Goal: Task Accomplishment & Management: Manage account settings

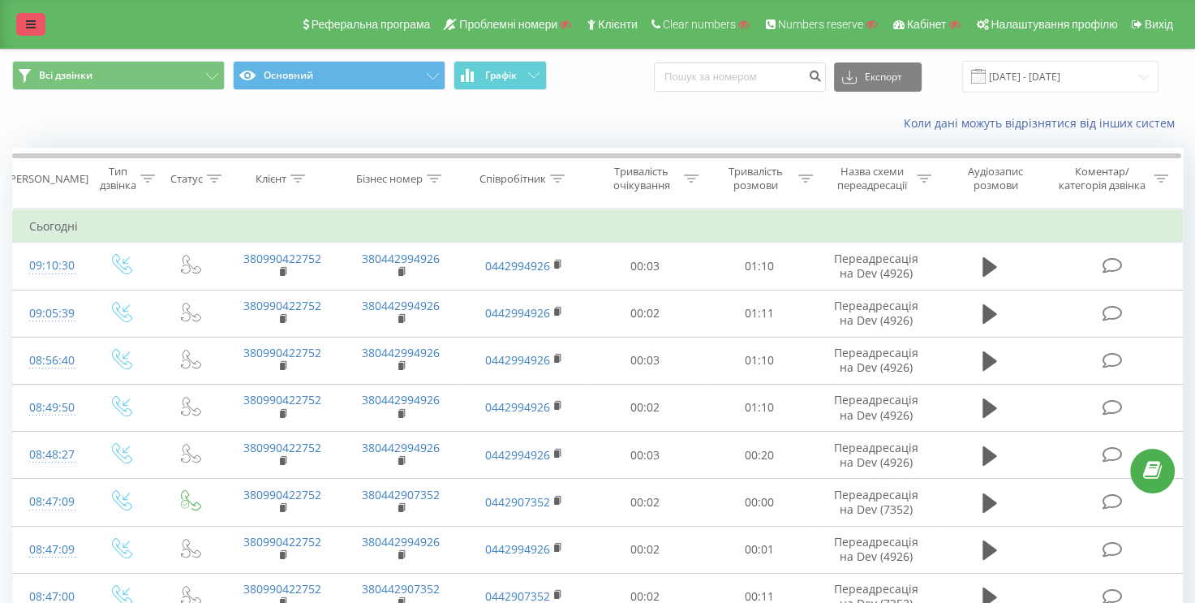
click at [42, 19] on link at bounding box center [30, 24] width 29 height 23
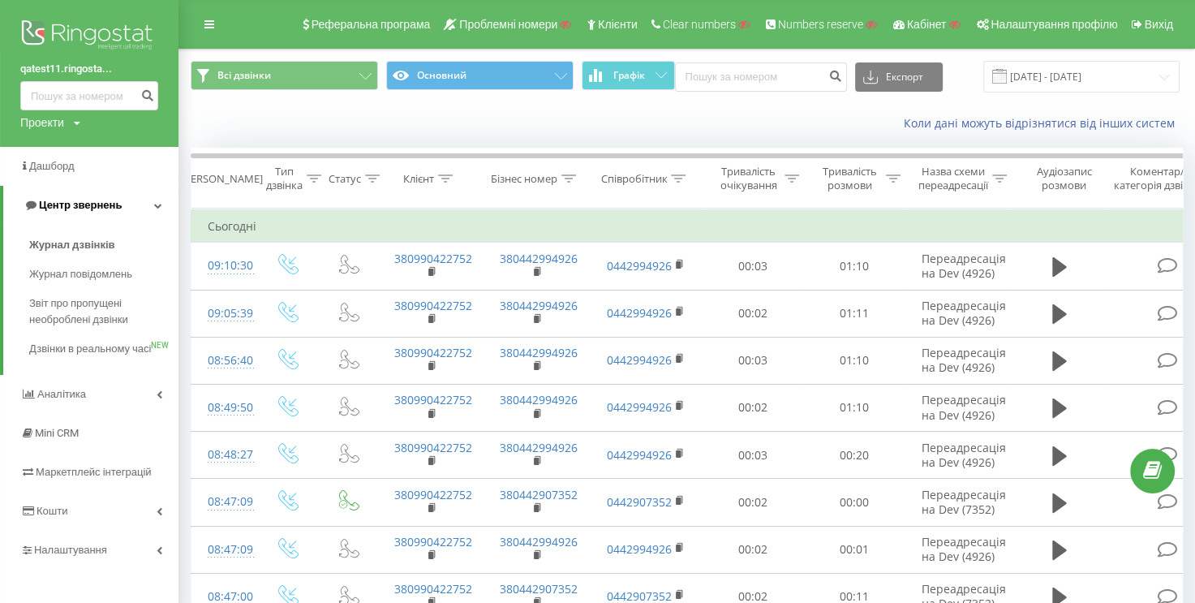
click at [110, 210] on span "Центр звернень" at bounding box center [80, 205] width 83 height 12
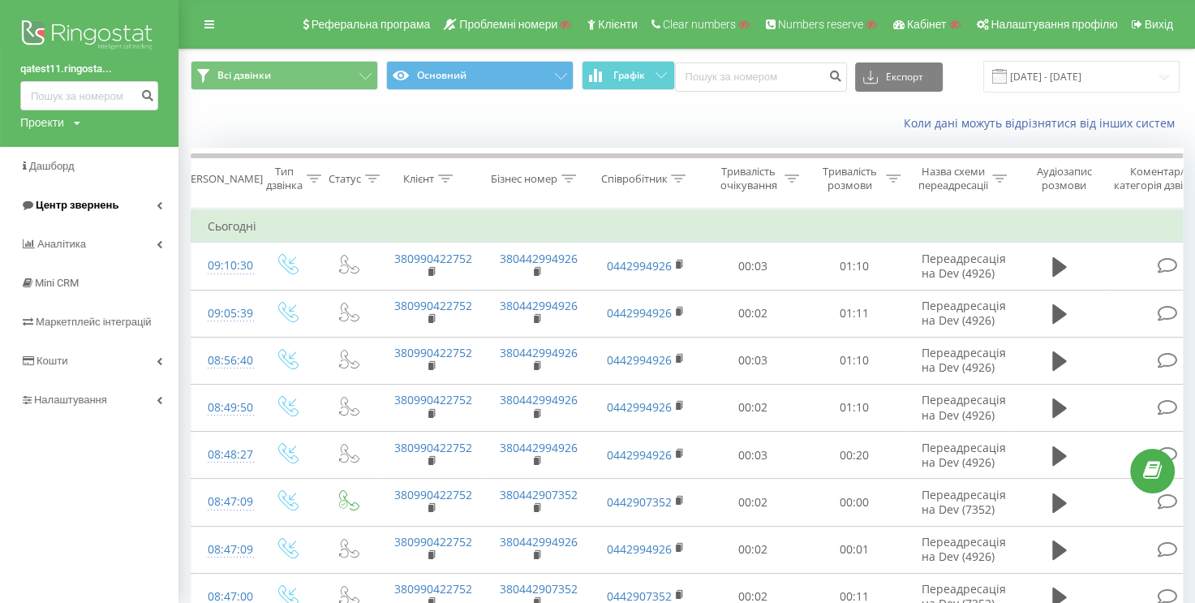
click at [110, 210] on span "Центр звернень" at bounding box center [77, 205] width 83 height 12
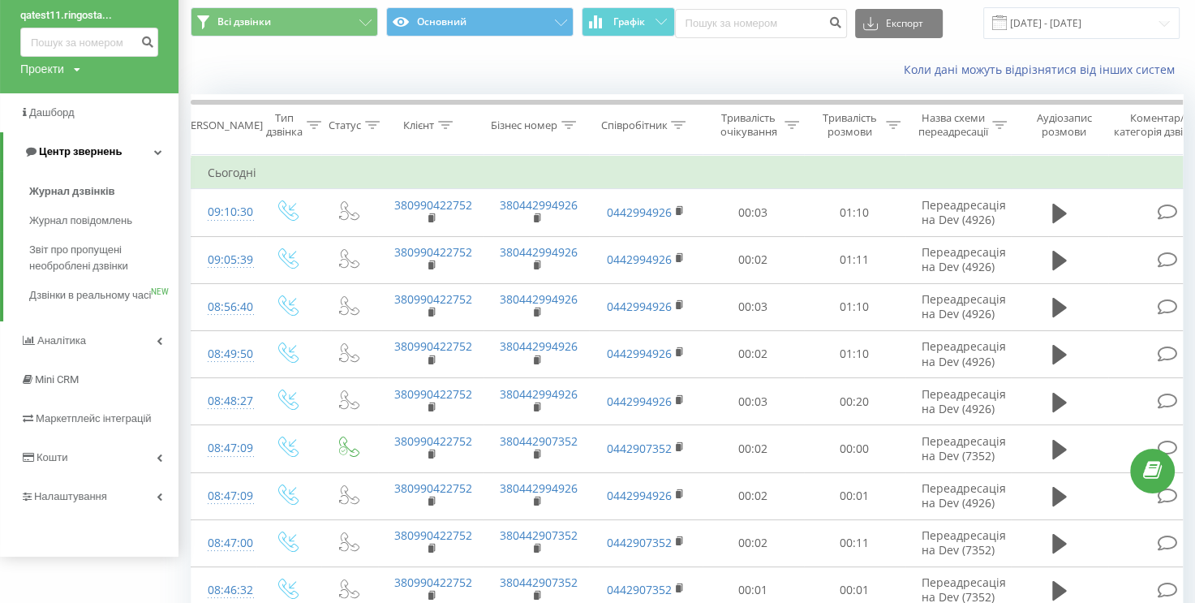
scroll to position [162, 0]
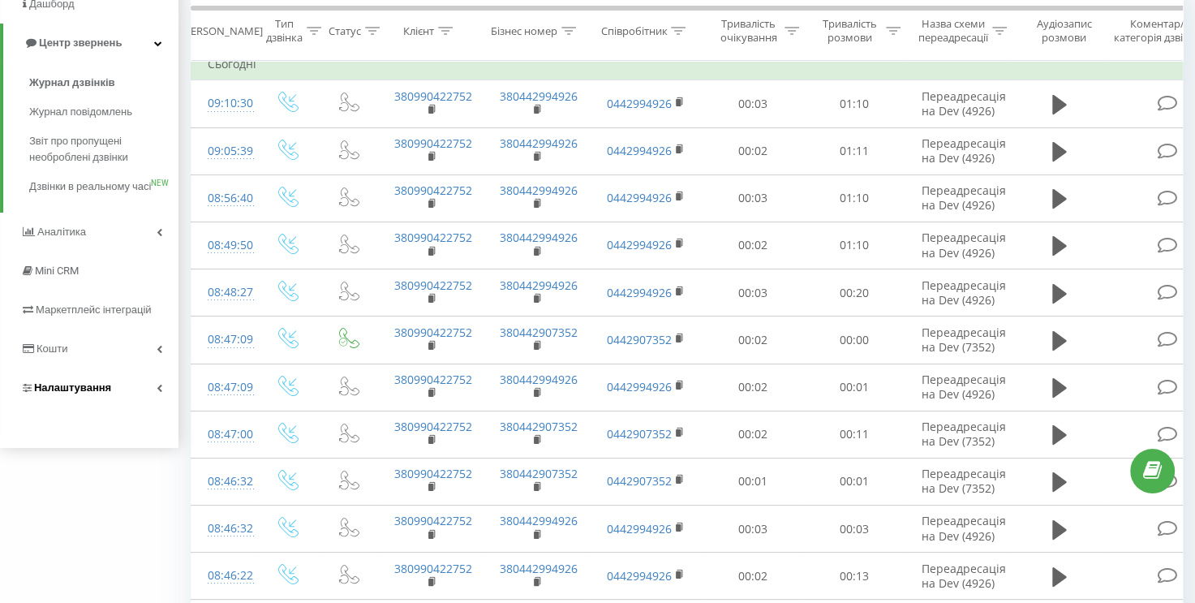
click at [147, 398] on link "Налаштування" at bounding box center [89, 387] width 179 height 39
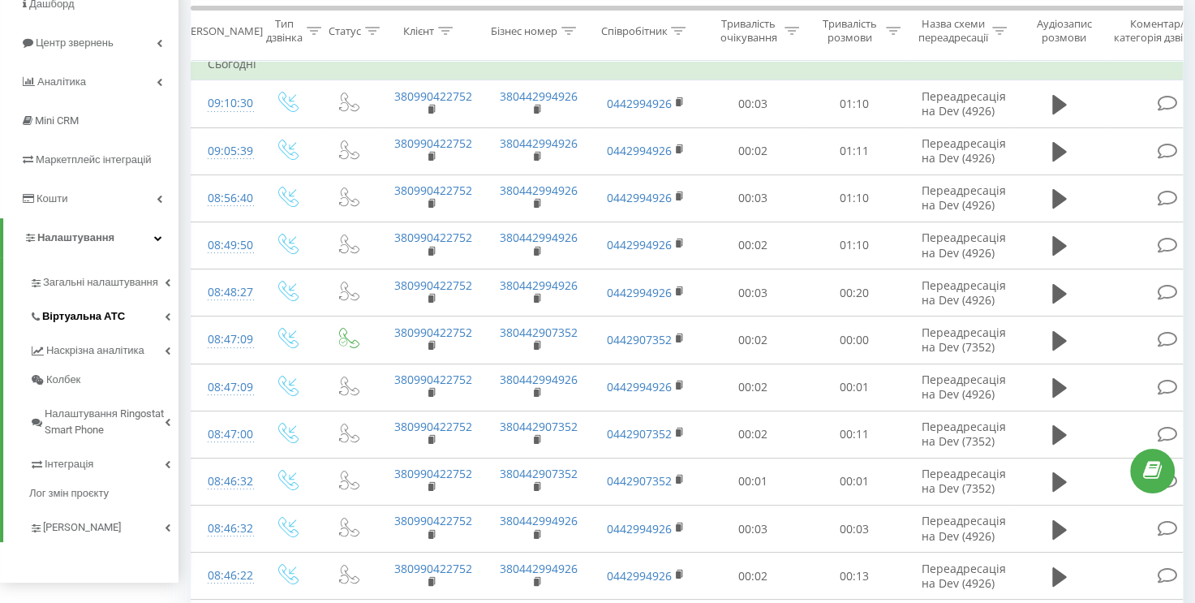
click at [119, 320] on span "Віртуальна АТС" at bounding box center [83, 316] width 83 height 16
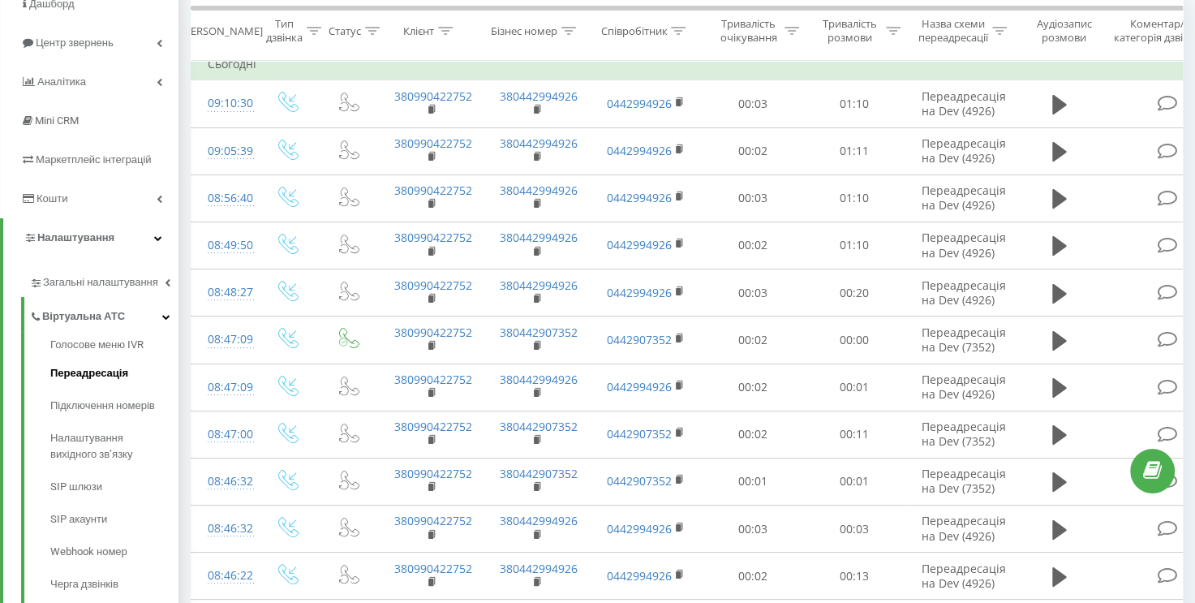
click at [98, 376] on span "Переадресація" at bounding box center [89, 373] width 78 height 16
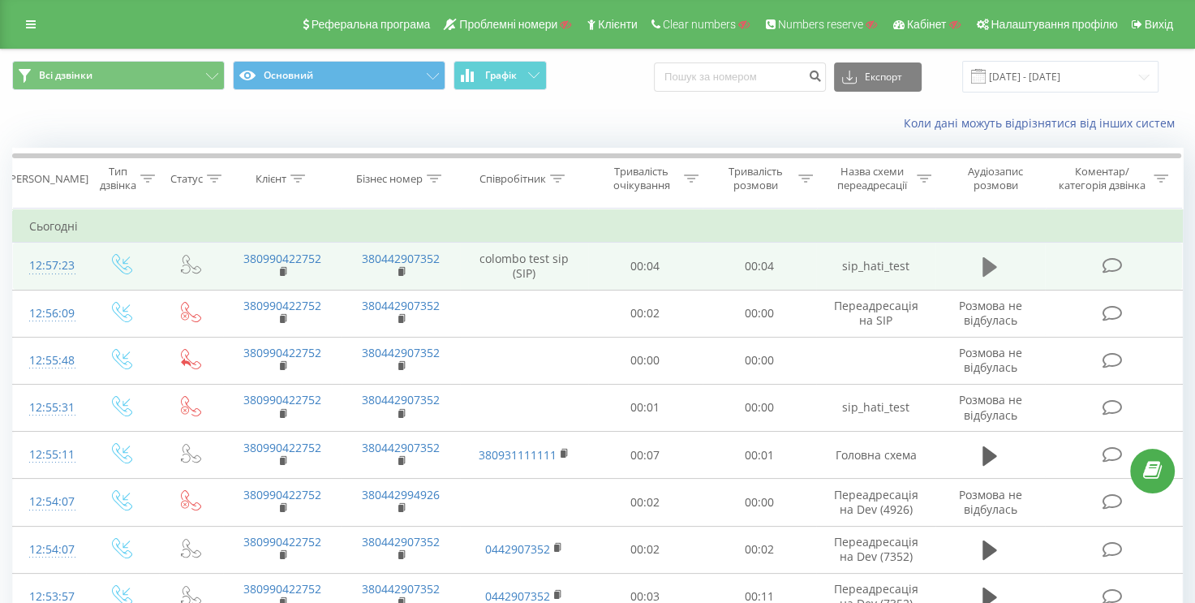
click at [986, 265] on icon at bounding box center [990, 266] width 15 height 19
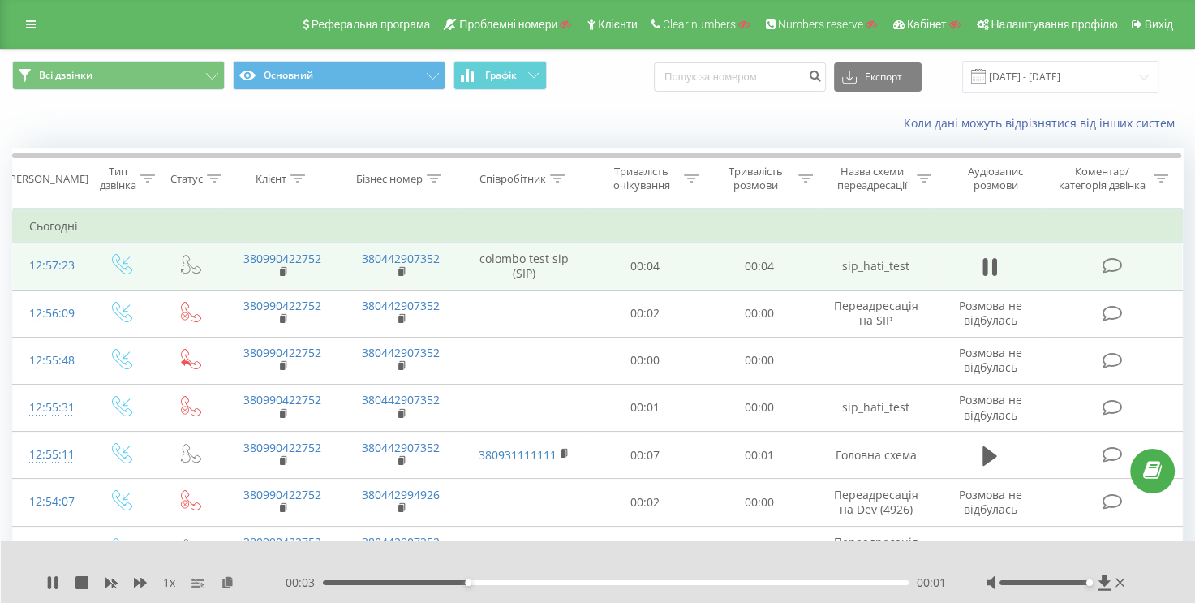
drag, startPoint x: 1045, startPoint y: 583, endPoint x: 1089, endPoint y: 583, distance: 43.8
click at [1089, 583] on div "Accessibility label" at bounding box center [1090, 582] width 6 height 6
click at [992, 269] on icon at bounding box center [990, 267] width 15 height 23
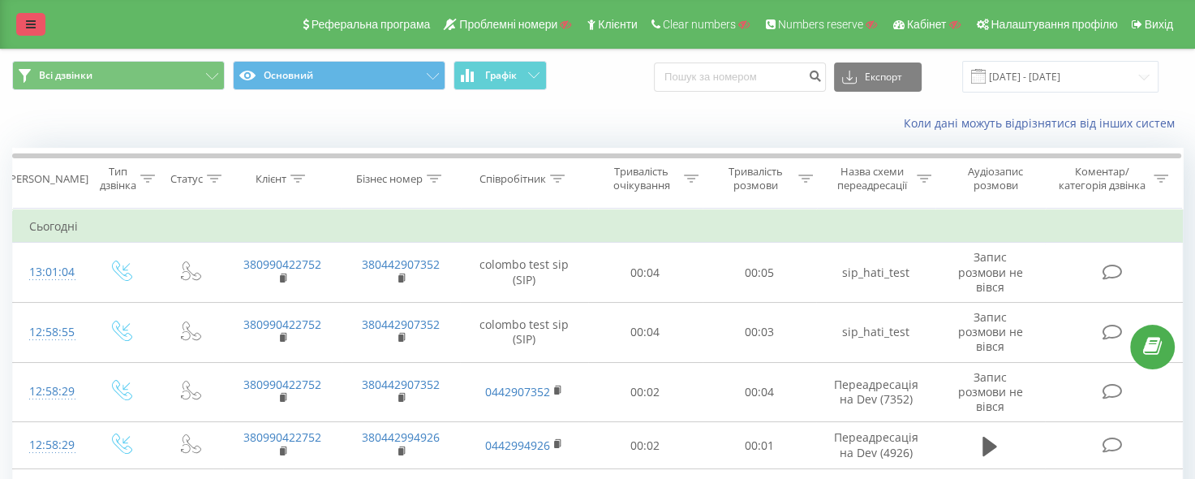
click at [15, 22] on div "Реферальна програма Проблемні номери Клієнти Clear numbers Numbers reserve Кабі…" at bounding box center [597, 24] width 1195 height 49
click at [20, 24] on link at bounding box center [30, 24] width 29 height 23
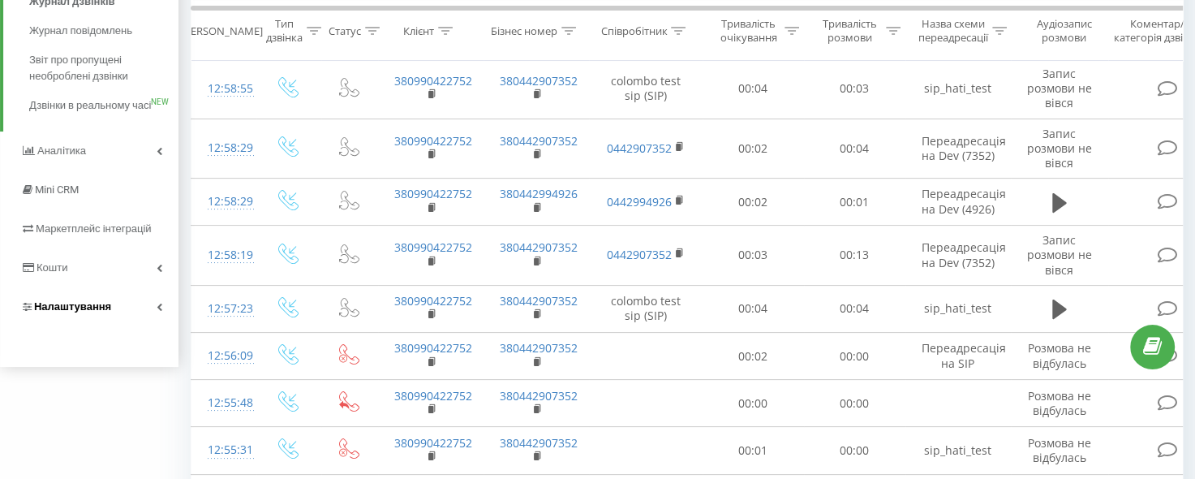
click at [149, 313] on link "Налаштування" at bounding box center [89, 306] width 179 height 39
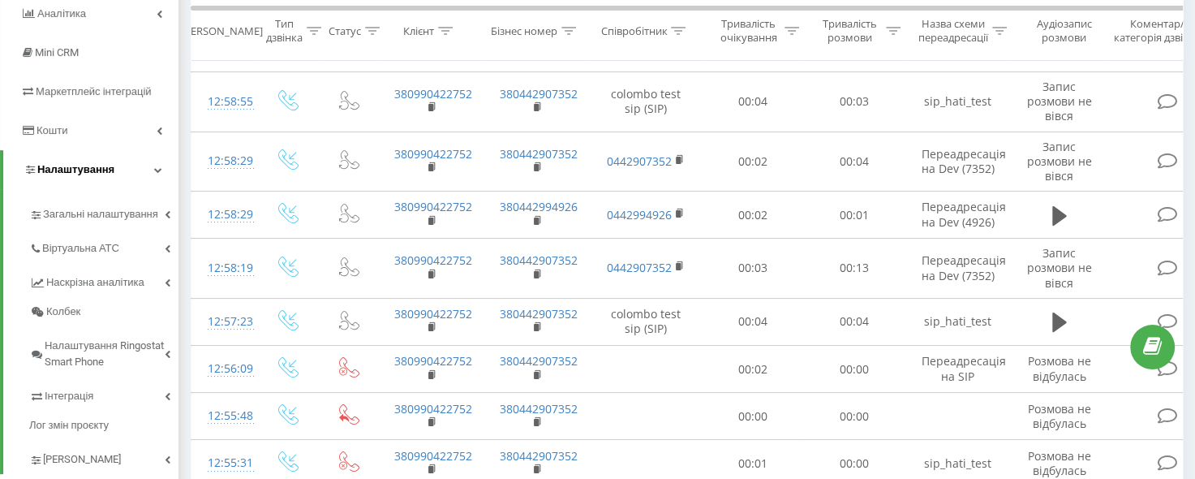
scroll to position [239, 0]
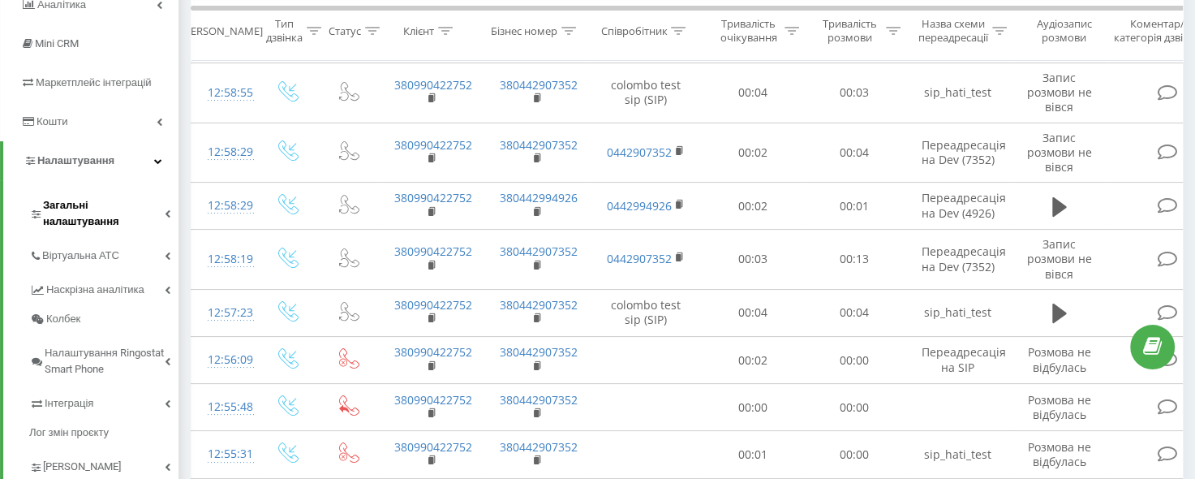
click at [149, 209] on span "Загальні налаштування" at bounding box center [104, 213] width 122 height 32
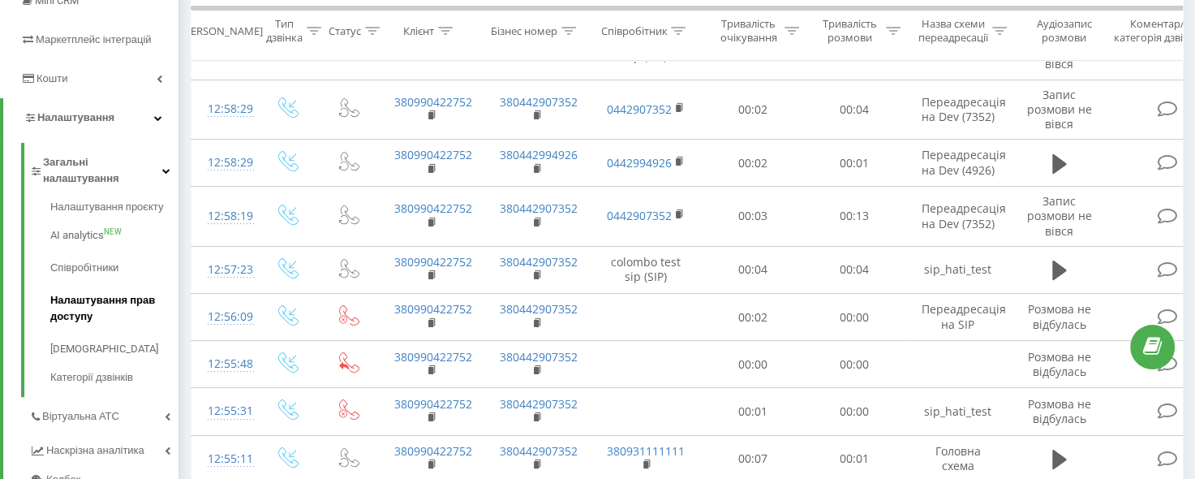
scroll to position [321, 0]
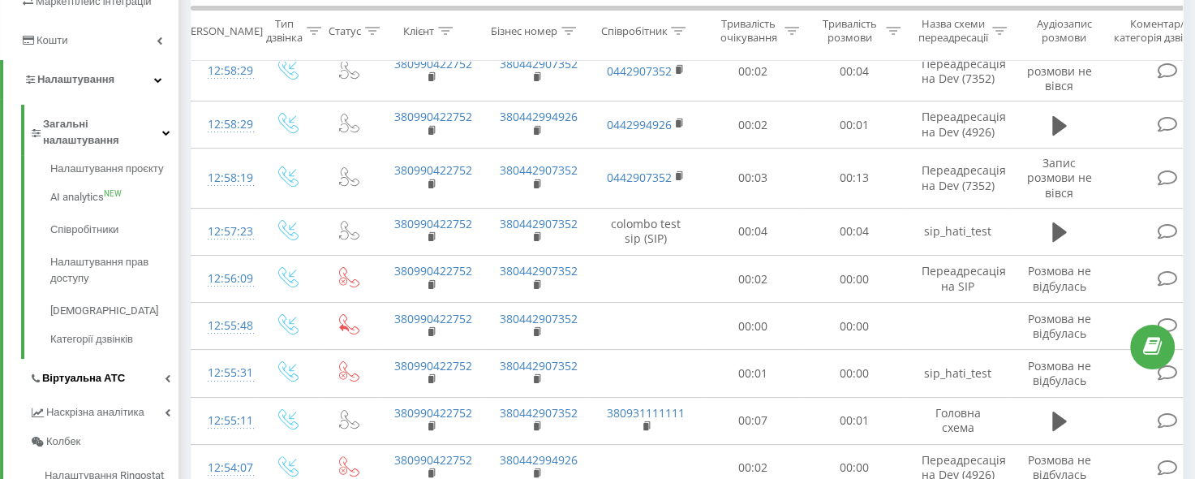
click at [153, 361] on link "Віртуальна АТС" at bounding box center [103, 376] width 149 height 34
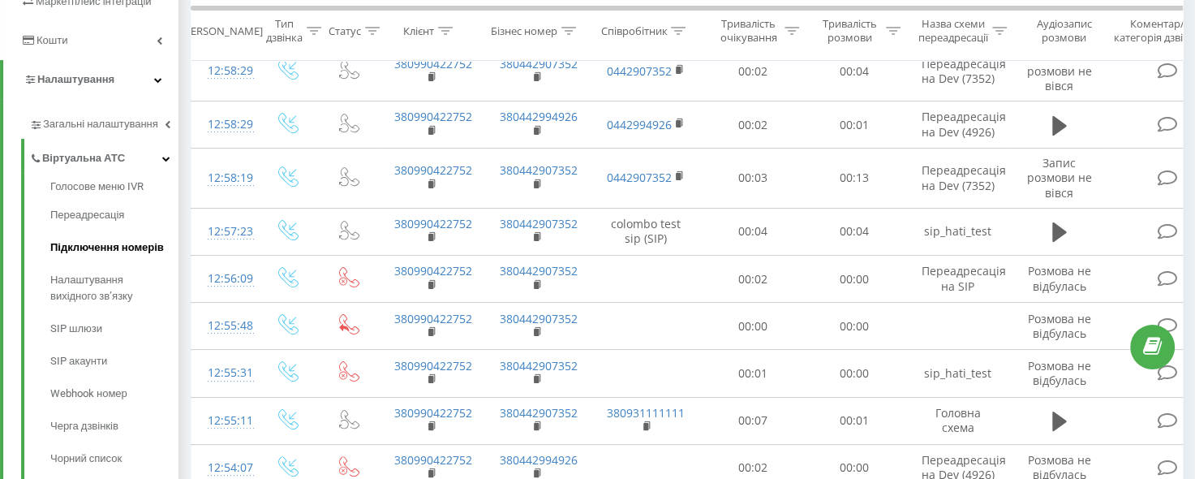
click at [95, 243] on span "Підключення номерів" at bounding box center [107, 247] width 114 height 16
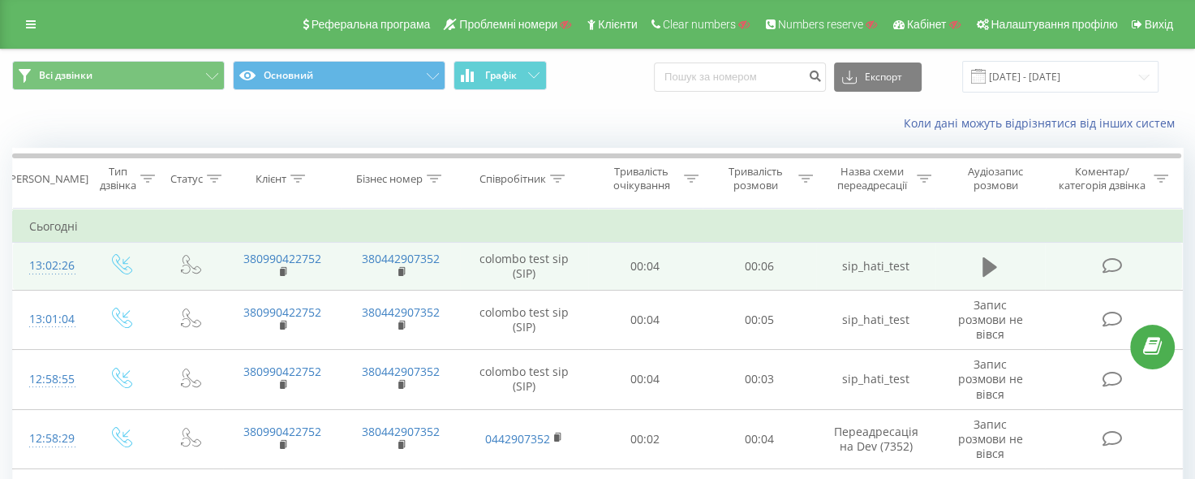
click at [990, 268] on icon at bounding box center [990, 266] width 15 height 19
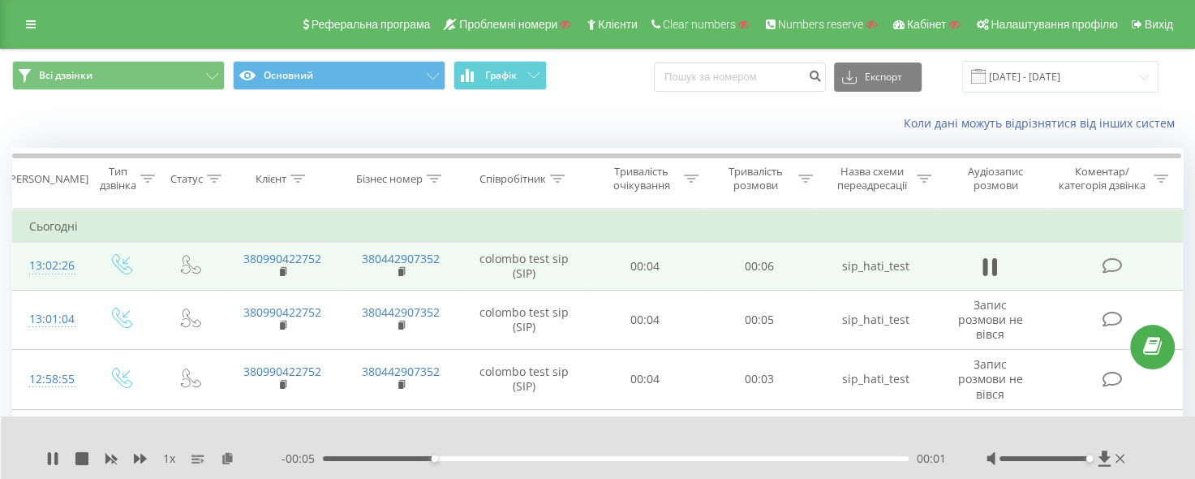
drag, startPoint x: 1049, startPoint y: 459, endPoint x: 1087, endPoint y: 459, distance: 39.0
click at [1087, 459] on div "Accessibility label" at bounding box center [1090, 458] width 6 height 6
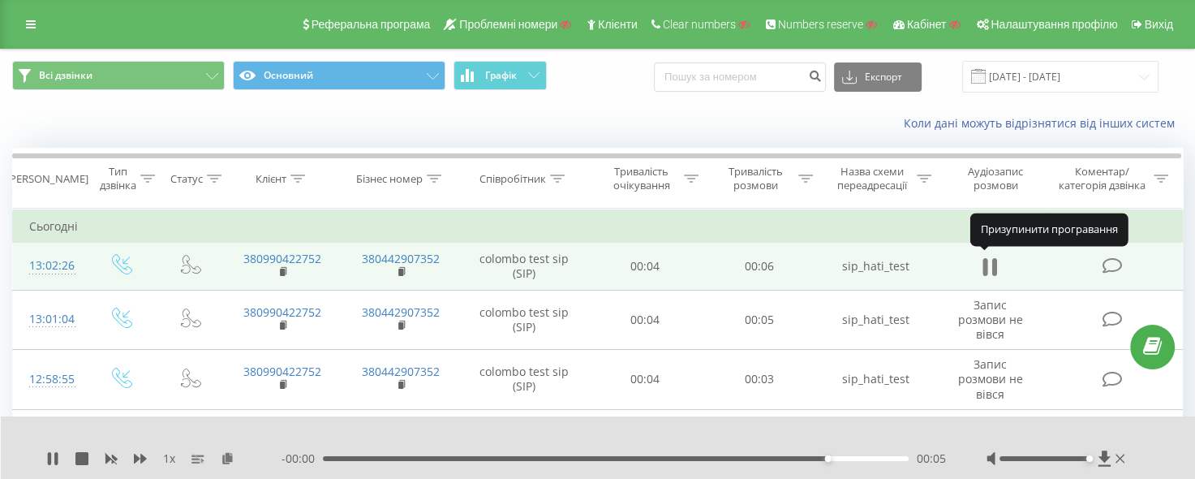
click at [988, 267] on icon at bounding box center [990, 267] width 15 height 23
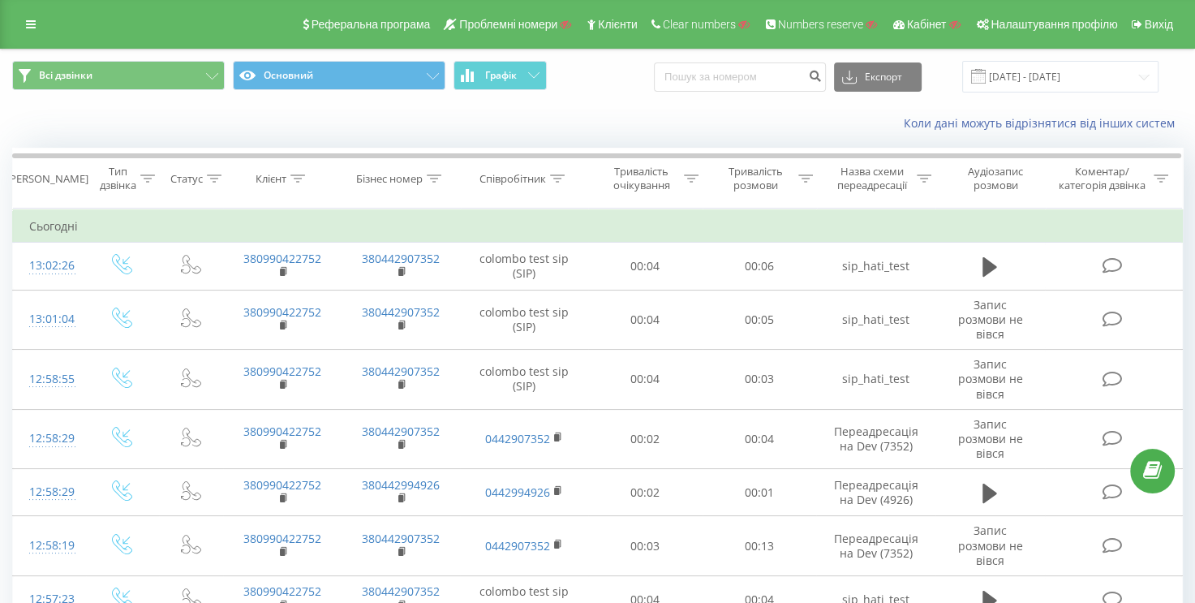
drag, startPoint x: 32, startPoint y: 17, endPoint x: 50, endPoint y: 45, distance: 32.4
click at [32, 17] on link at bounding box center [30, 24] width 29 height 23
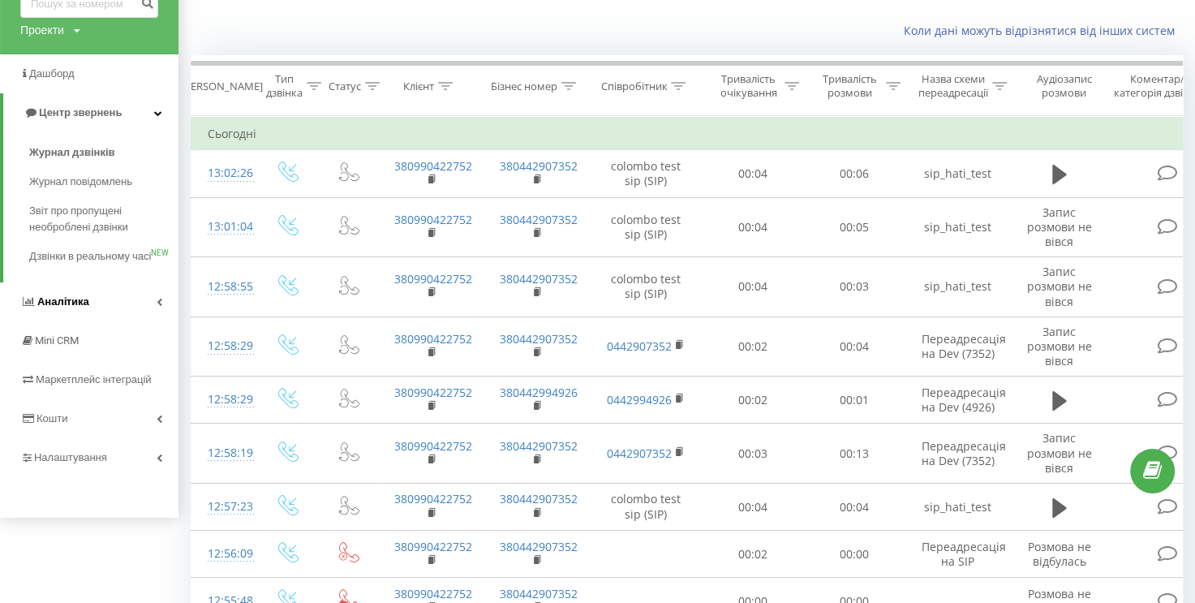
scroll to position [162, 0]
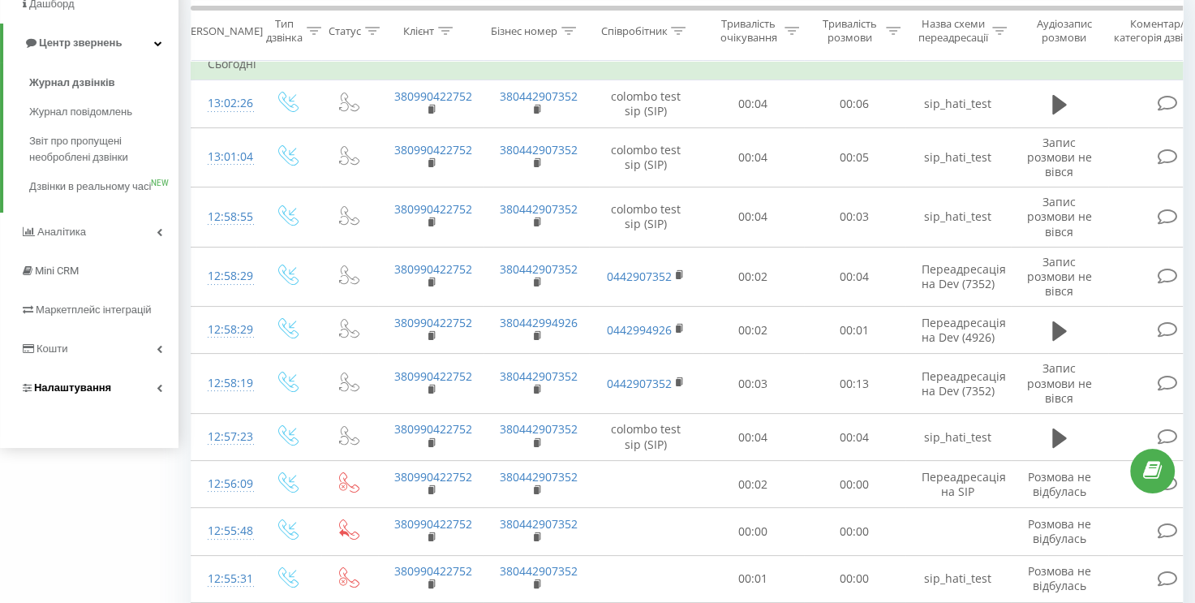
click at [139, 403] on link "Налаштування" at bounding box center [89, 387] width 179 height 39
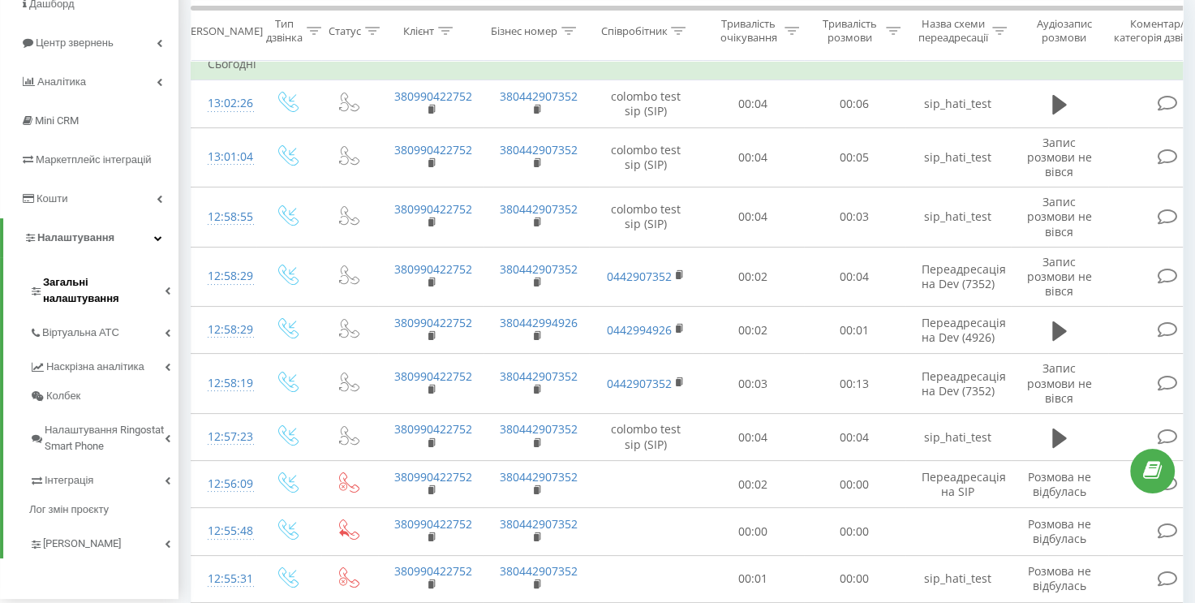
click at [114, 291] on link "Загальні налаштування" at bounding box center [103, 288] width 149 height 50
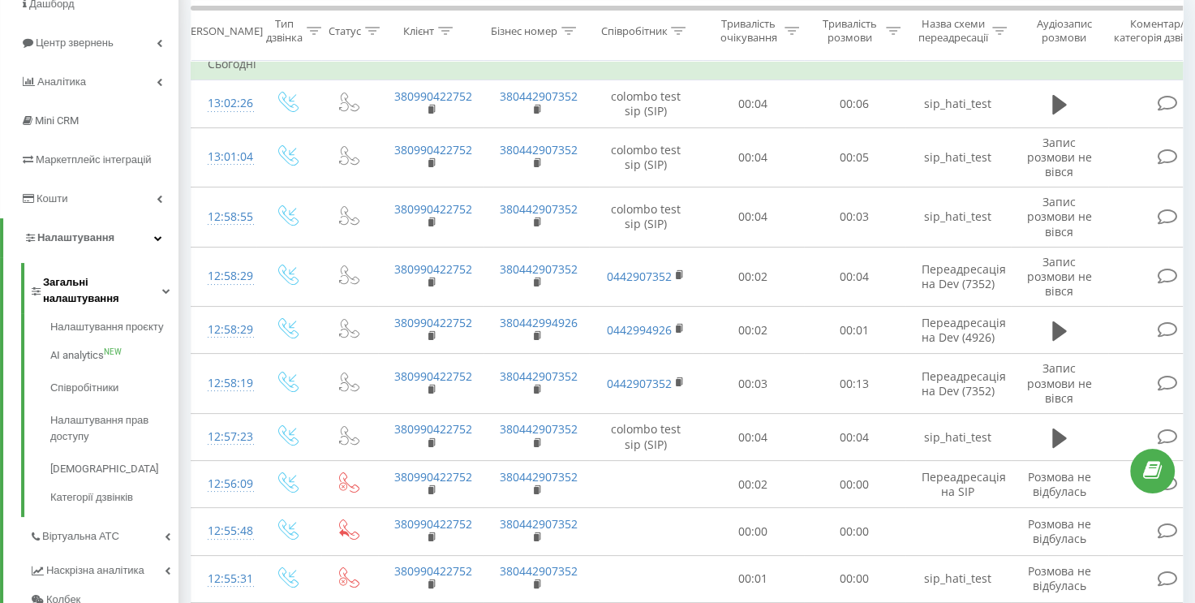
click at [114, 291] on link "Загальні налаштування" at bounding box center [103, 288] width 149 height 50
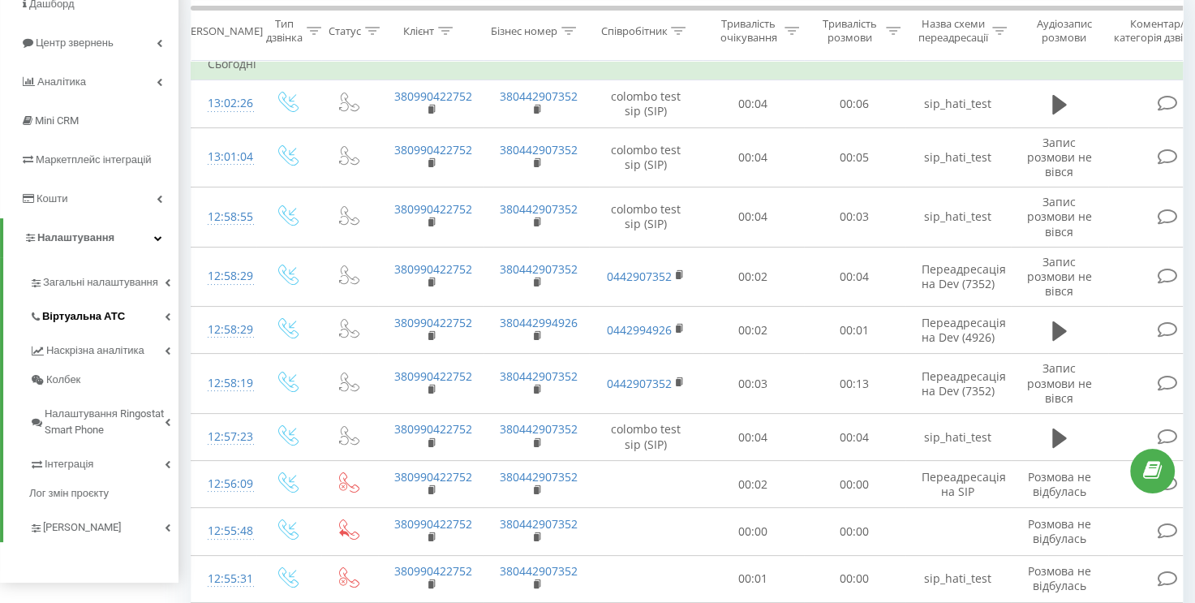
click at [110, 326] on link "Віртуальна АТС" at bounding box center [103, 314] width 149 height 34
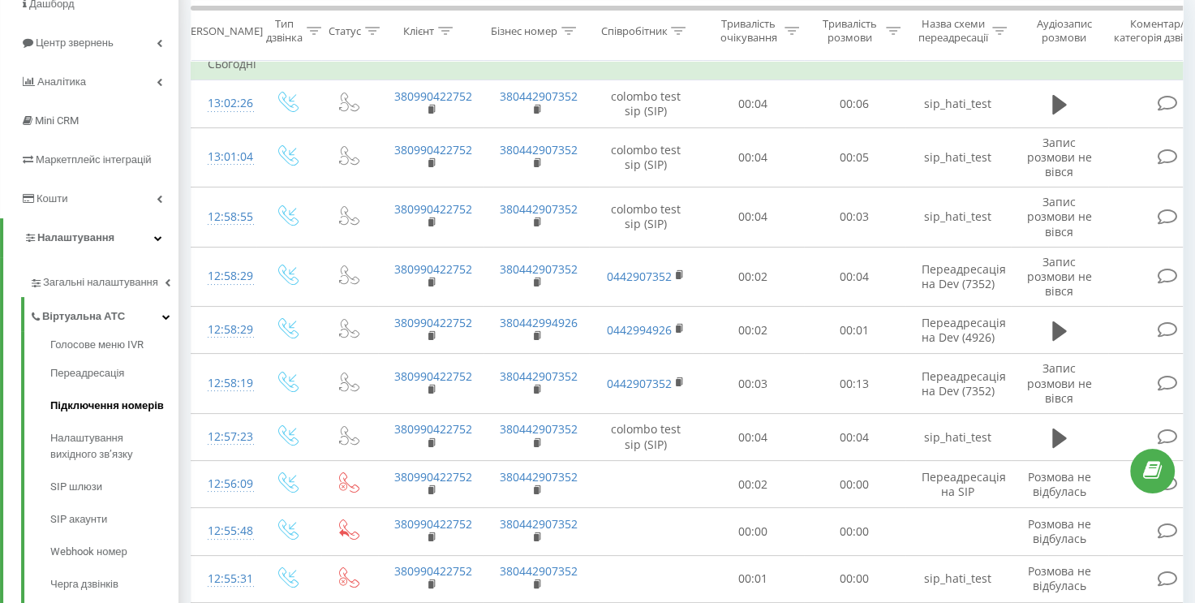
click at [108, 395] on link "Підключення номерів" at bounding box center [114, 406] width 128 height 32
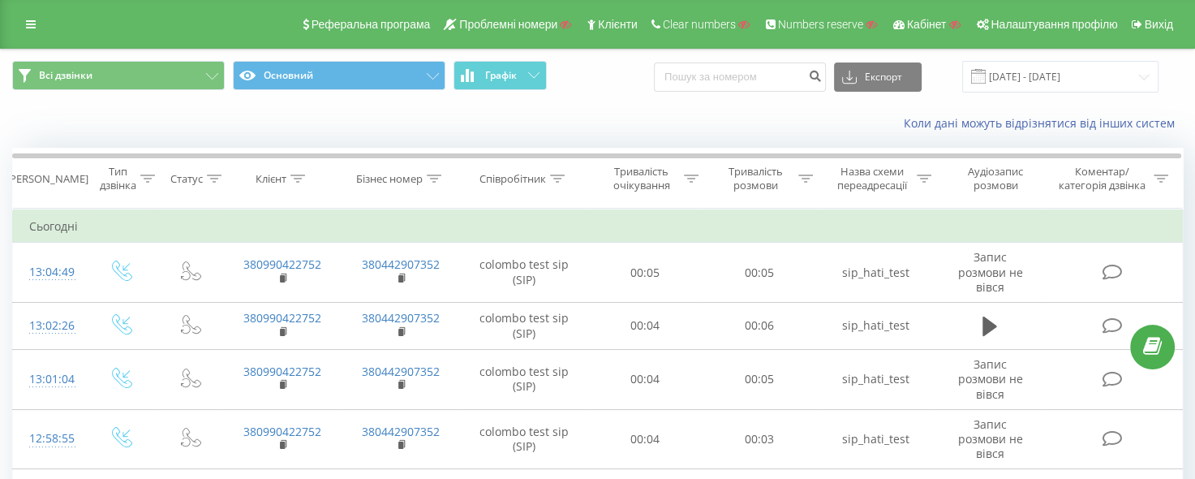
drag, startPoint x: 37, startPoint y: 25, endPoint x: 42, endPoint y: 38, distance: 14.2
click at [37, 25] on link at bounding box center [30, 24] width 29 height 23
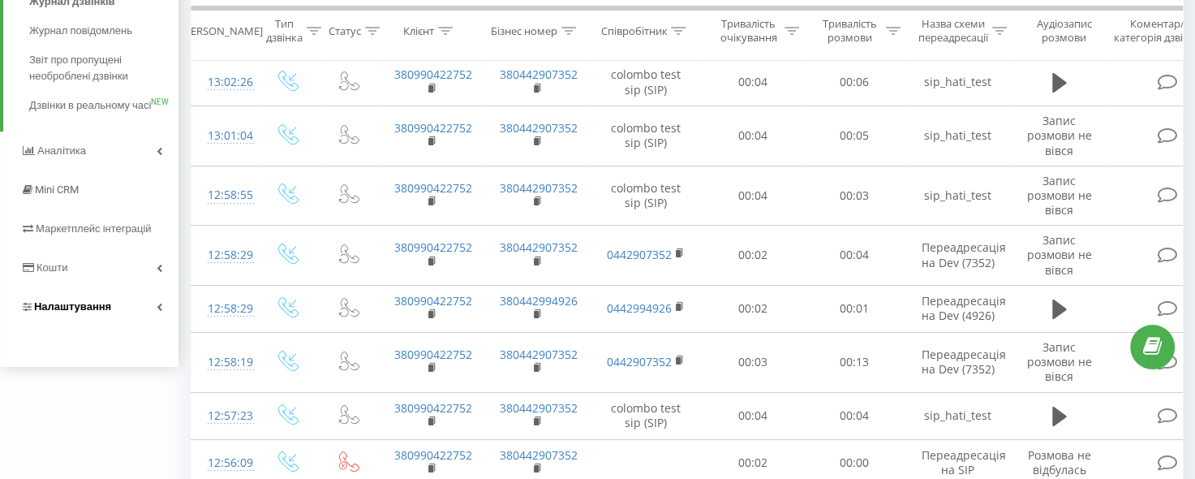
click at [144, 314] on link "Налаштування" at bounding box center [89, 306] width 179 height 39
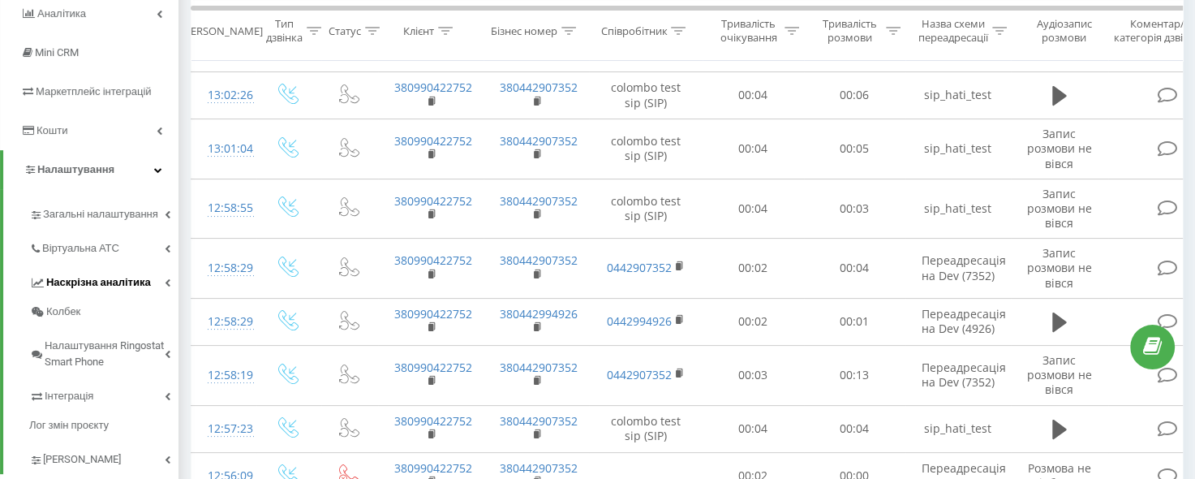
scroll to position [239, 0]
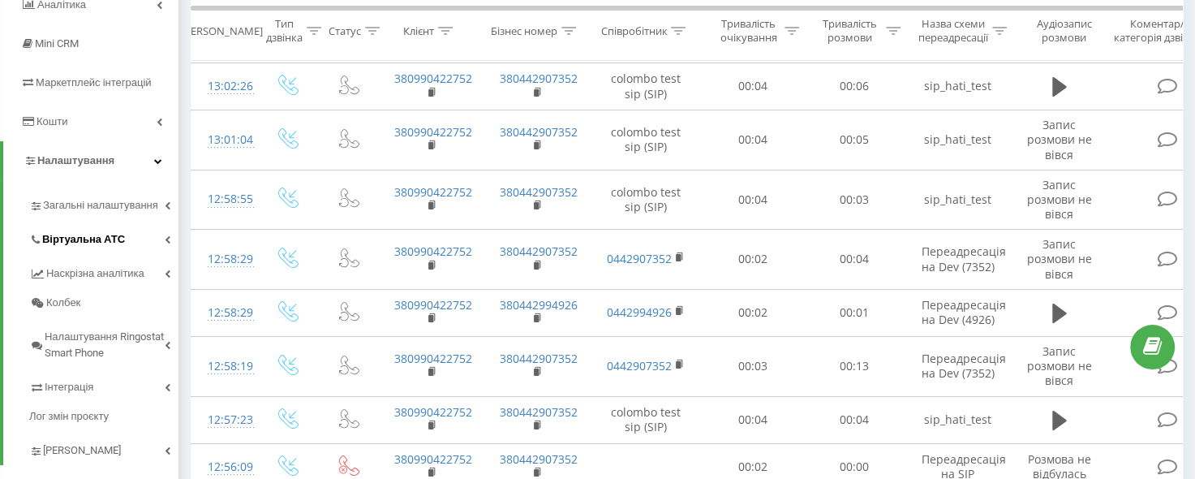
click at [120, 248] on link "Віртуальна АТС" at bounding box center [103, 237] width 149 height 34
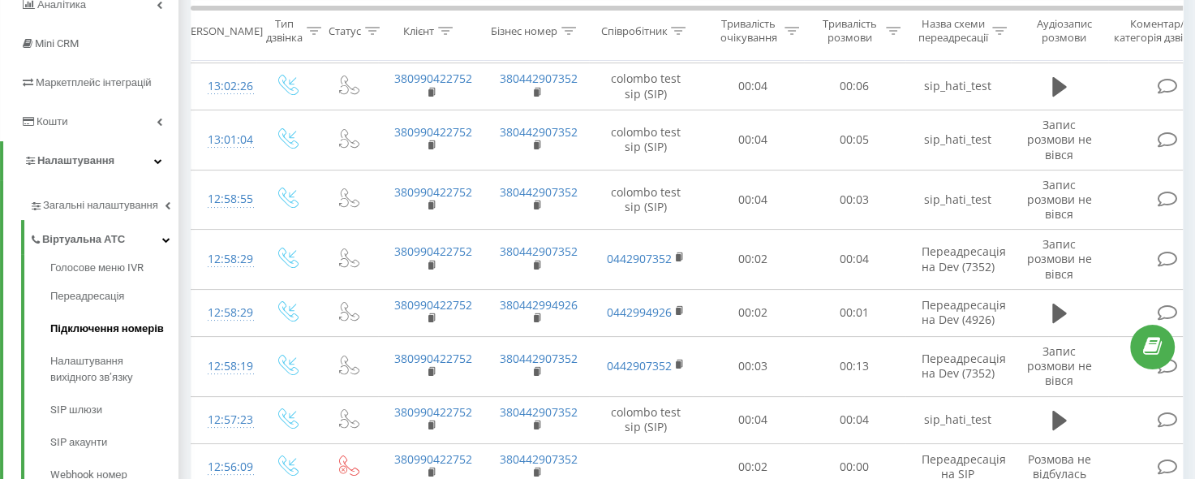
click at [133, 323] on span "Підключення номерів" at bounding box center [107, 329] width 114 height 16
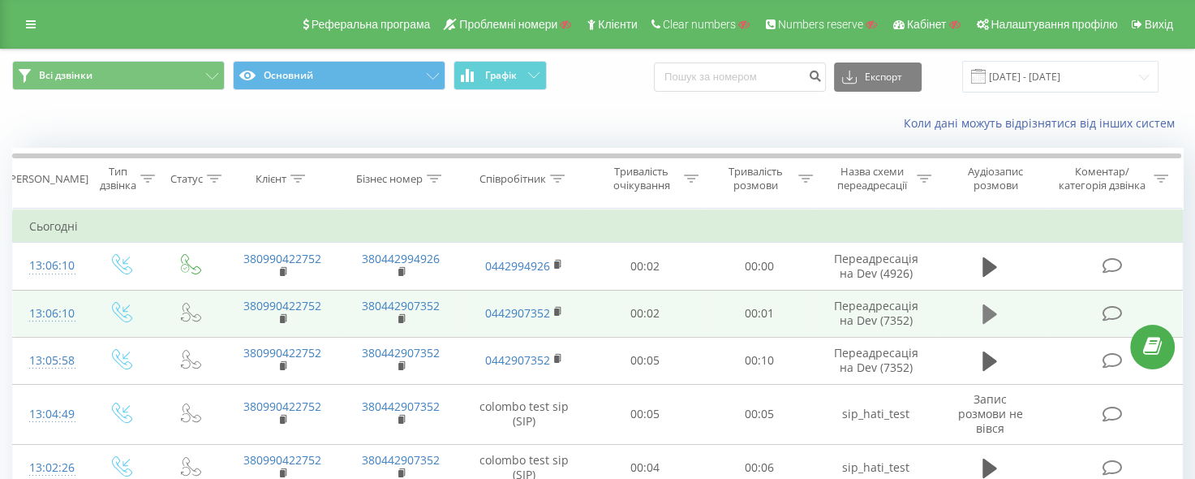
click at [988, 314] on icon at bounding box center [990, 313] width 15 height 19
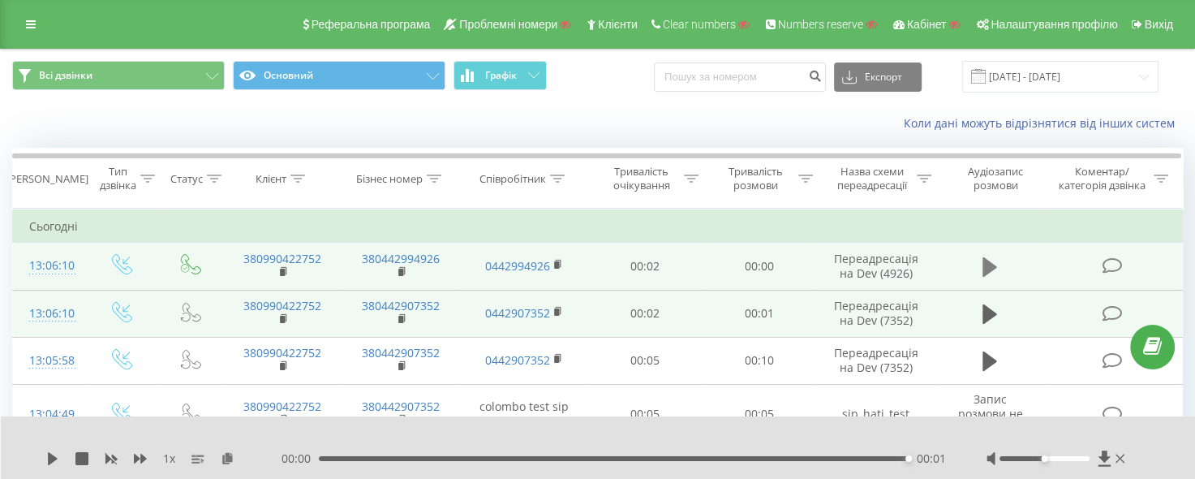
click at [985, 277] on icon at bounding box center [990, 267] width 15 height 23
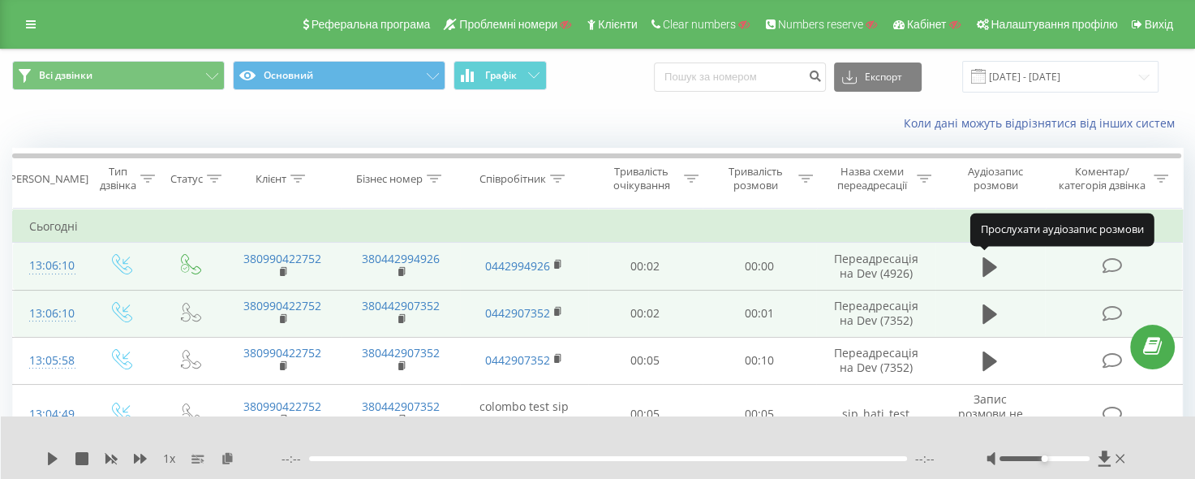
click at [989, 265] on icon at bounding box center [990, 266] width 15 height 19
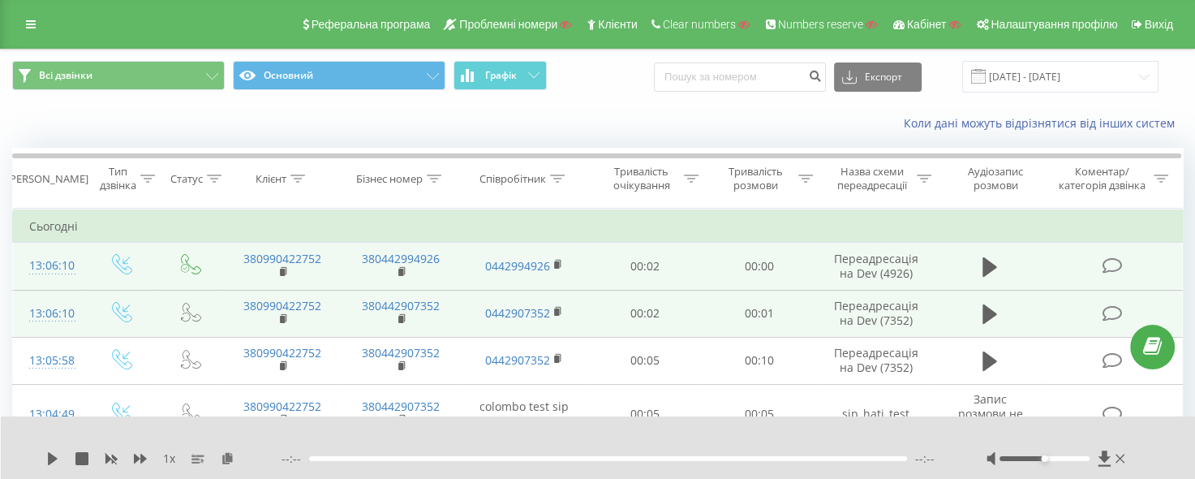
click at [989, 265] on icon at bounding box center [990, 266] width 15 height 19
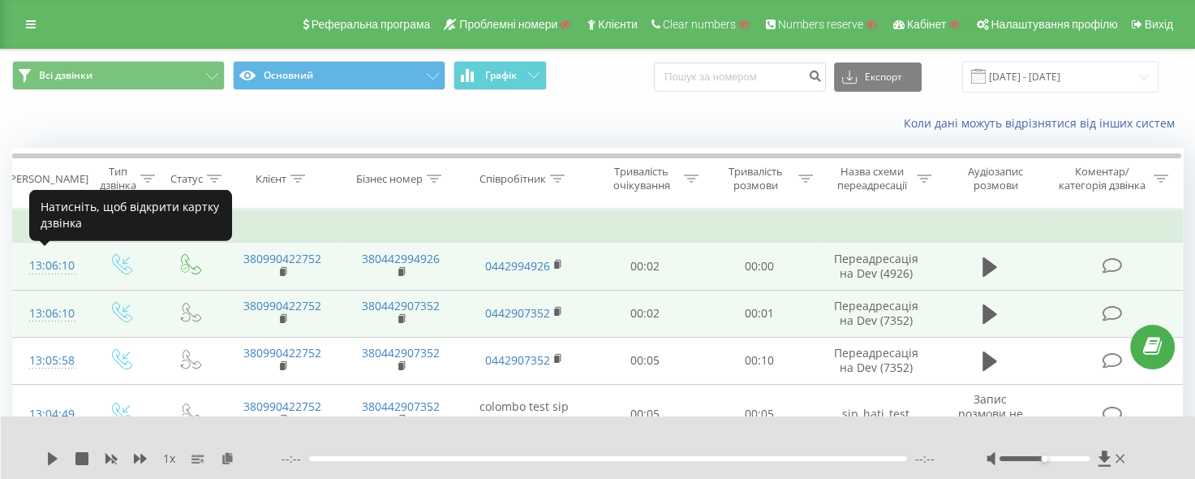
click at [49, 265] on div "13:06:10" at bounding box center [49, 266] width 41 height 32
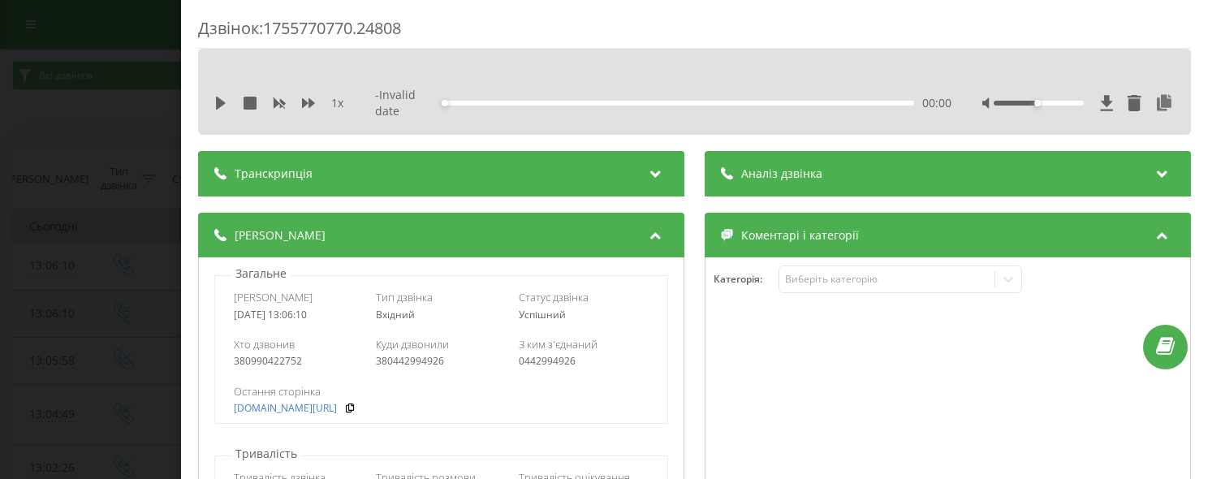
click at [433, 162] on div "Транскрипція" at bounding box center [441, 173] width 486 height 45
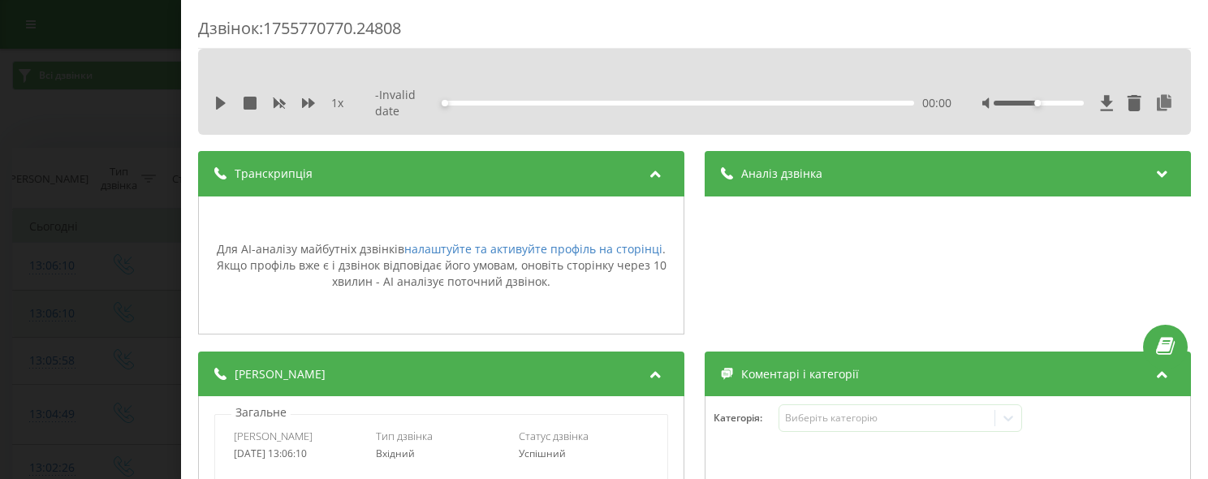
click at [433, 162] on div "Транскрипція" at bounding box center [441, 173] width 486 height 45
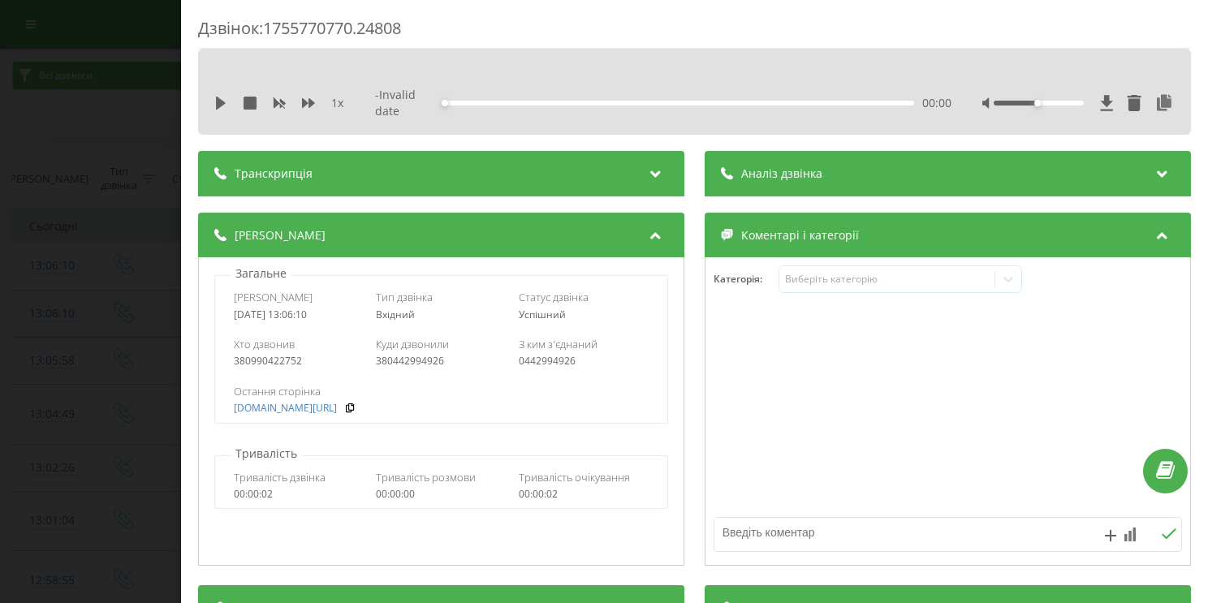
click at [88, 174] on div "Дзвінок : 1755770770.24808 1 x - Invalid date 00:00 00:00 Транскрипція Для AI-а…" at bounding box center [604, 301] width 1208 height 603
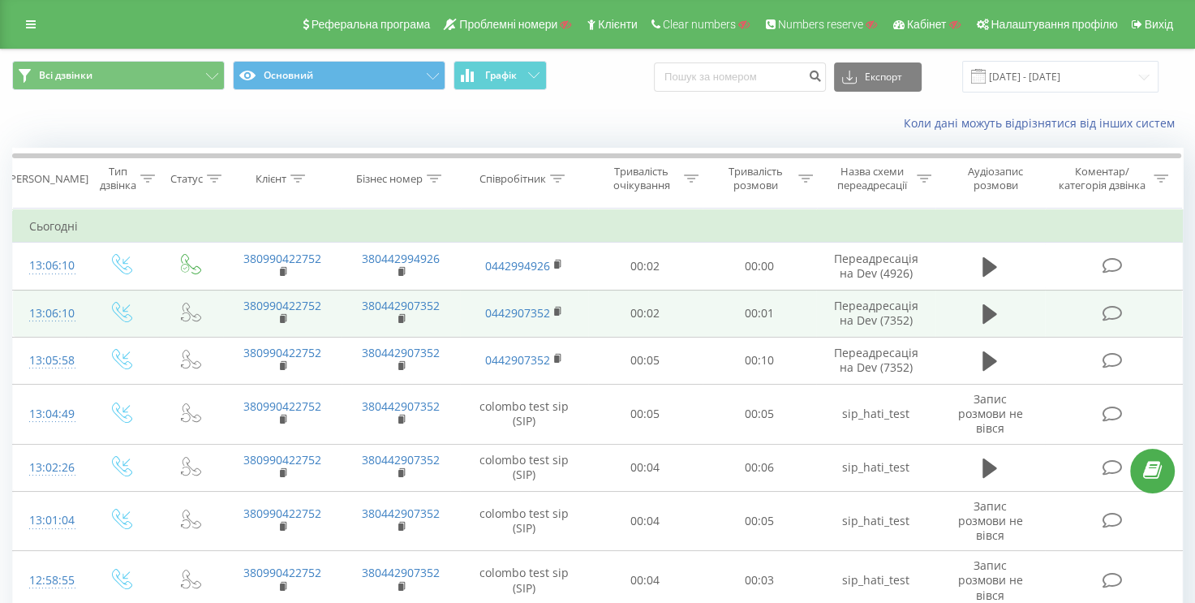
click at [32, 36] on div "Реферальна програма Проблемні номери Клієнти Clear numbers Numbers reserve Кабі…" at bounding box center [597, 24] width 1195 height 49
click at [28, 32] on link at bounding box center [30, 24] width 29 height 23
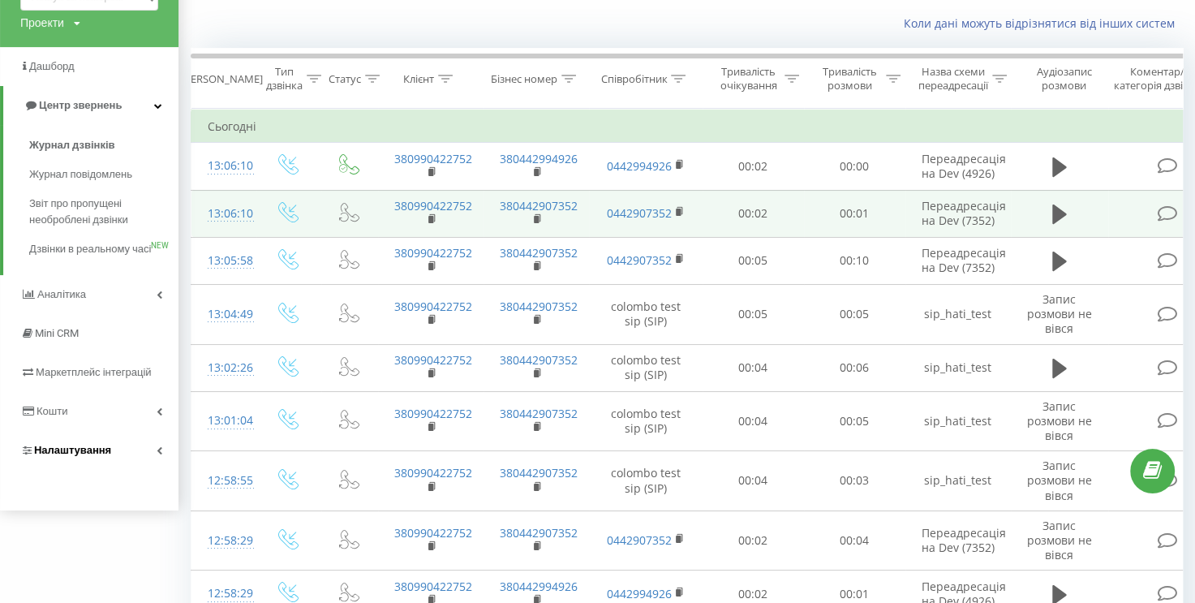
scroll to position [243, 0]
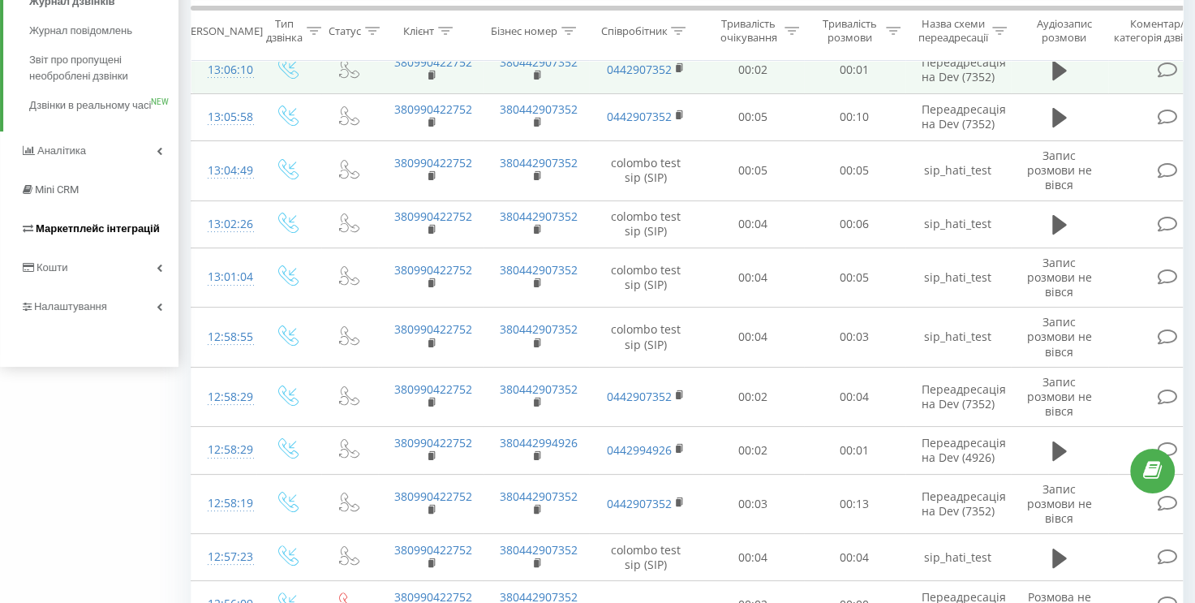
click at [168, 237] on link "Маркетплейс інтеграцій" at bounding box center [89, 228] width 179 height 39
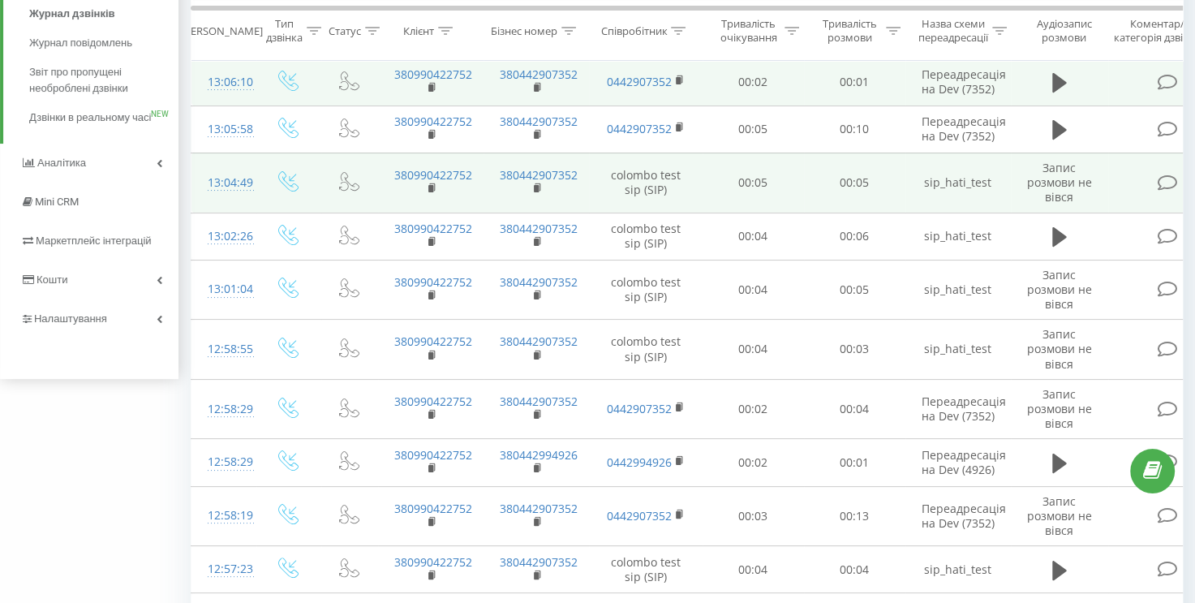
scroll to position [81, 0]
